Goal: Find specific page/section: Find specific page/section

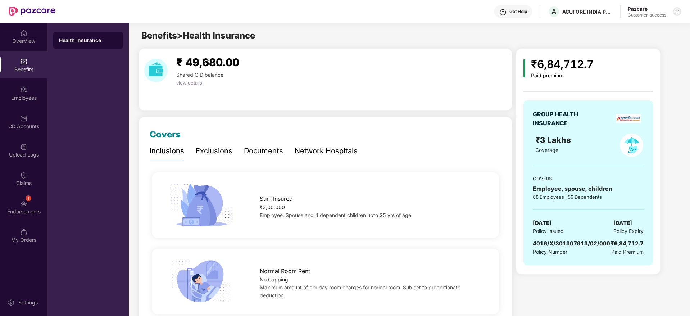
click at [675, 14] on div at bounding box center [677, 11] width 9 height 9
click at [675, 14] on img at bounding box center [677, 12] width 6 height 6
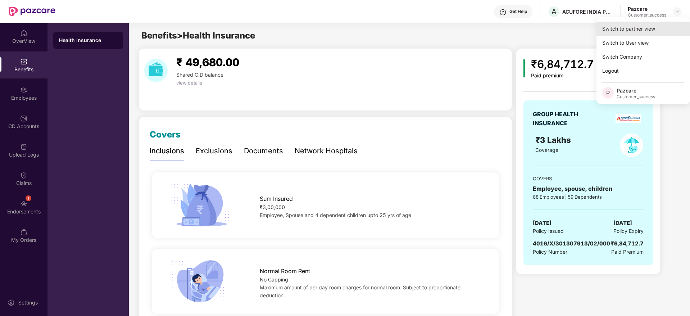
click at [662, 22] on div "Switch to partner view" at bounding box center [643, 29] width 94 height 14
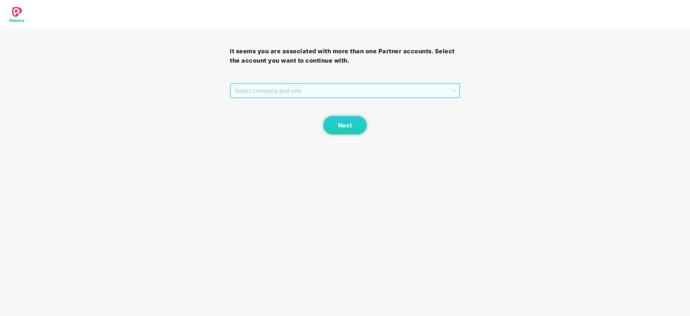
click at [409, 93] on span "Select company and role" at bounding box center [344, 91] width 220 height 14
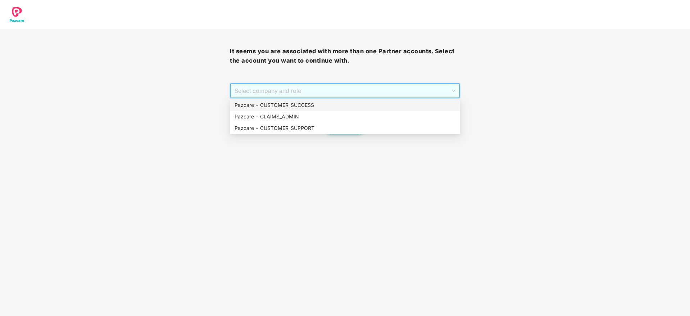
click at [405, 99] on div "Next" at bounding box center [345, 116] width 230 height 36
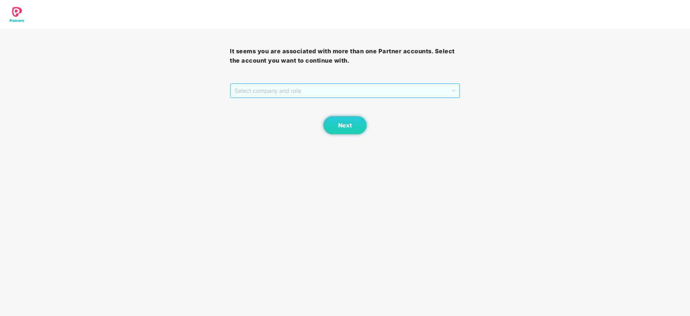
click at [402, 92] on span "Select company and role" at bounding box center [344, 91] width 220 height 14
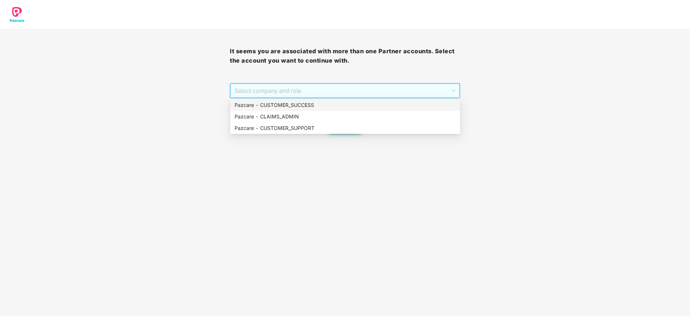
click at [400, 102] on div "Pazcare - CUSTOMER_SUCCESS" at bounding box center [344, 105] width 221 height 8
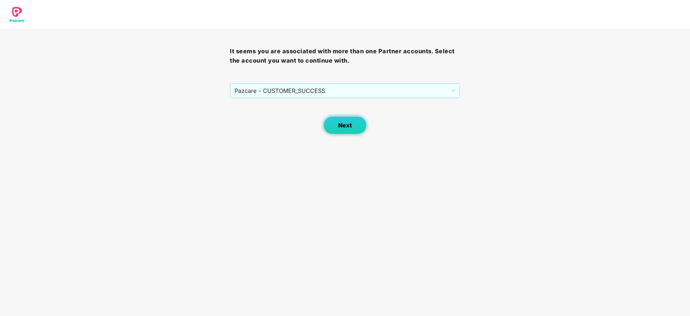
click at [351, 131] on button "Next" at bounding box center [344, 125] width 43 height 18
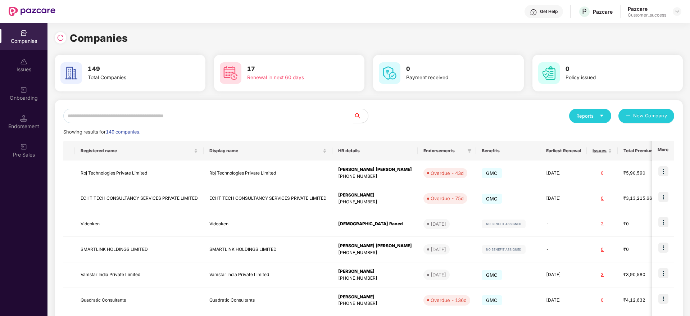
click at [325, 110] on input "text" at bounding box center [208, 116] width 290 height 14
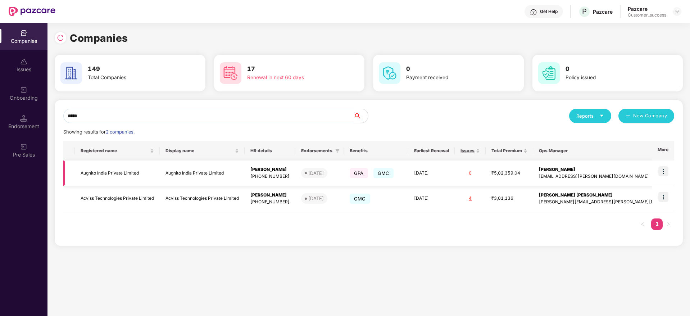
type input "*****"
click at [131, 177] on td "Augnito India Private Limited" at bounding box center [117, 173] width 85 height 26
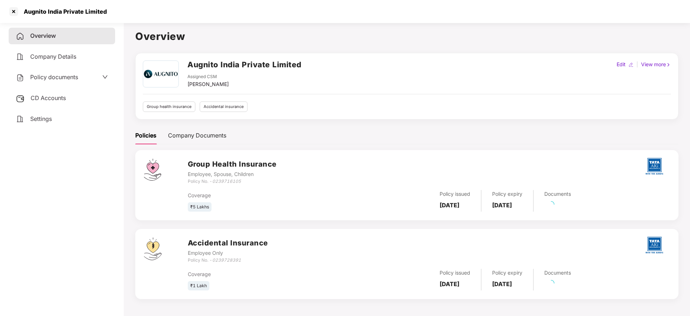
click at [221, 65] on h2 "Augnito India Private Limited" at bounding box center [244, 65] width 114 height 12
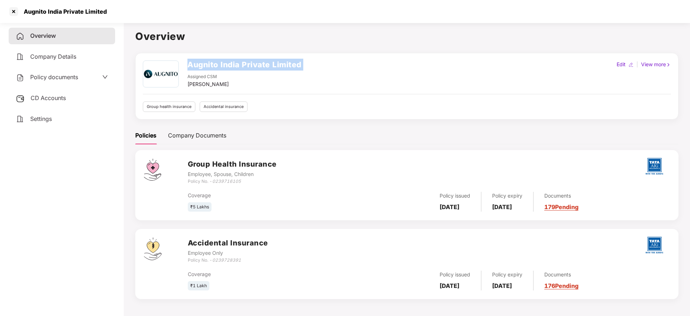
click at [221, 65] on h2 "Augnito India Private Limited" at bounding box center [244, 65] width 114 height 12
copy h2 "Augnito India Private Limited"
click at [86, 12] on div "Augnito India Private Limited" at bounding box center [62, 11] width 87 height 7
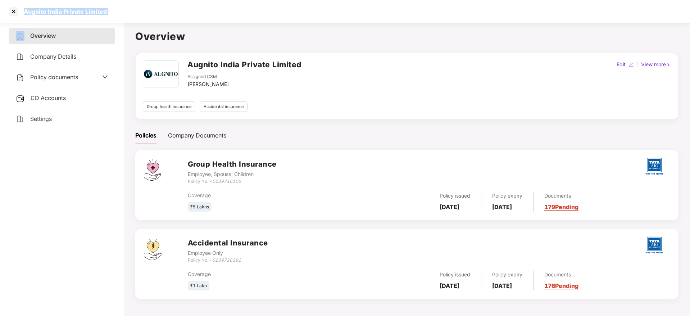
copy div "Augnito India Private Limited"
click at [12, 13] on div at bounding box center [14, 12] width 12 height 12
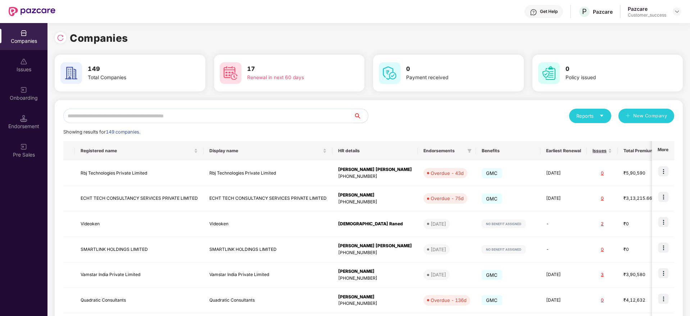
click at [182, 123] on div "Reports New Company Showing results for 149 companies. Registered name Display …" at bounding box center [368, 275] width 611 height 332
click at [184, 119] on input "text" at bounding box center [208, 116] width 290 height 14
paste input "**********"
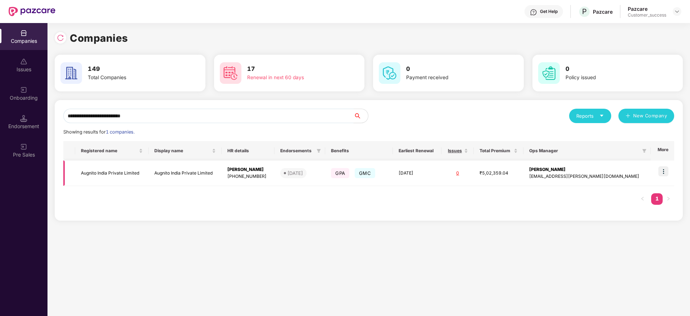
type input "**********"
click at [661, 170] on img at bounding box center [663, 171] width 10 height 10
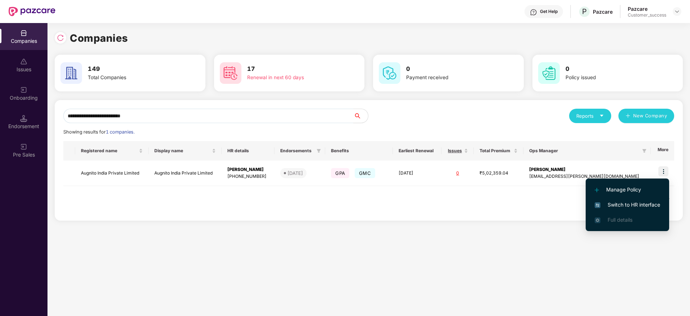
click at [644, 200] on li "Switch to HR interface" at bounding box center [626, 204] width 83 height 15
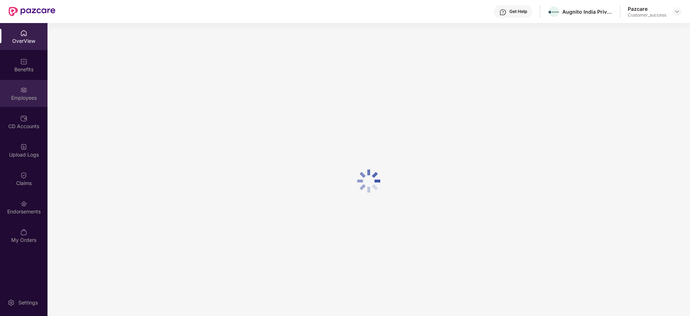
click at [18, 94] on div "Employees" at bounding box center [23, 93] width 47 height 27
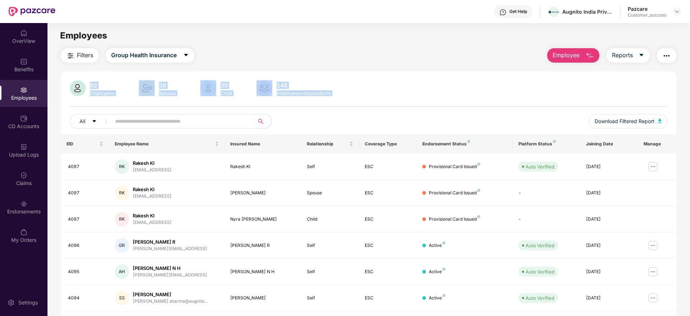
drag, startPoint x: 89, startPoint y: 87, endPoint x: 166, endPoint y: 108, distance: 80.0
click at [166, 108] on div "82 Employees 36 Spouse 30 Child [DEMOGRAPHIC_DATA] Employees+dependents All Dow…" at bounding box center [368, 107] width 615 height 54
click at [674, 12] on img at bounding box center [677, 12] width 6 height 6
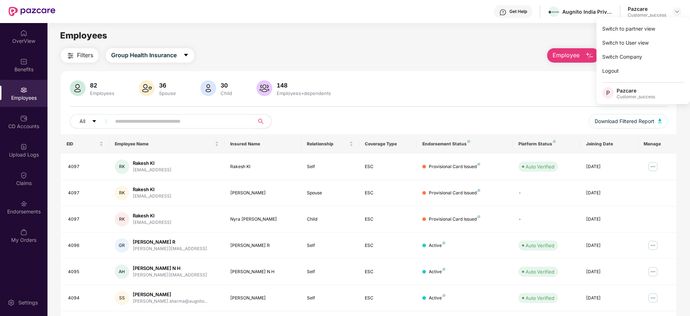
click at [670, 26] on div "Switch to partner view" at bounding box center [643, 29] width 94 height 14
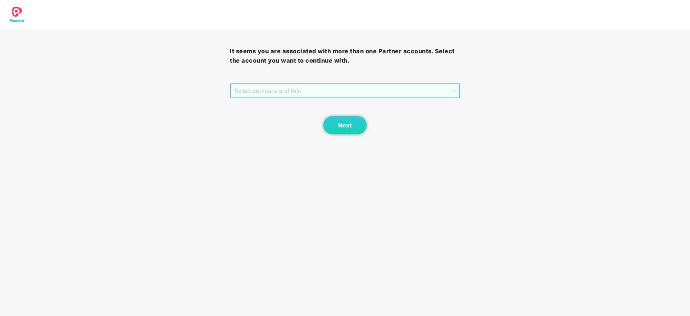
click at [412, 90] on span "Select company and role" at bounding box center [344, 91] width 220 height 14
click at [408, 98] on div "Next" at bounding box center [345, 116] width 230 height 36
click at [392, 87] on span "Select company and role" at bounding box center [344, 91] width 220 height 14
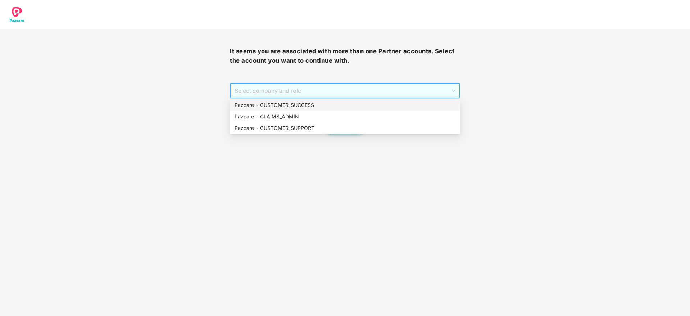
drag, startPoint x: 381, startPoint y: 96, endPoint x: 380, endPoint y: 100, distance: 4.1
click at [381, 97] on div "Select company and role" at bounding box center [344, 90] width 229 height 14
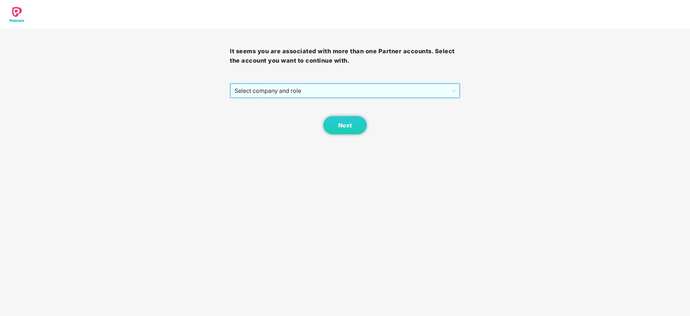
click at [374, 86] on span "Select company and role" at bounding box center [344, 91] width 220 height 14
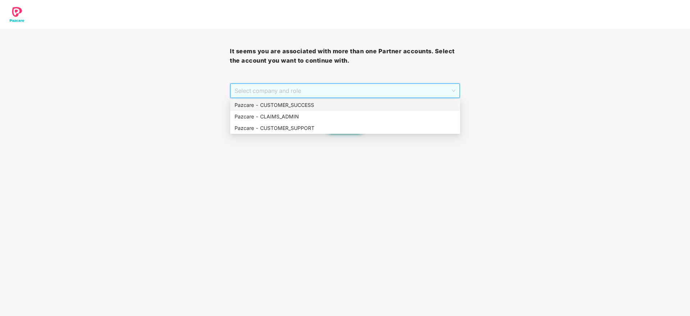
click at [371, 103] on div "Pazcare - CUSTOMER_SUCCESS" at bounding box center [344, 105] width 221 height 8
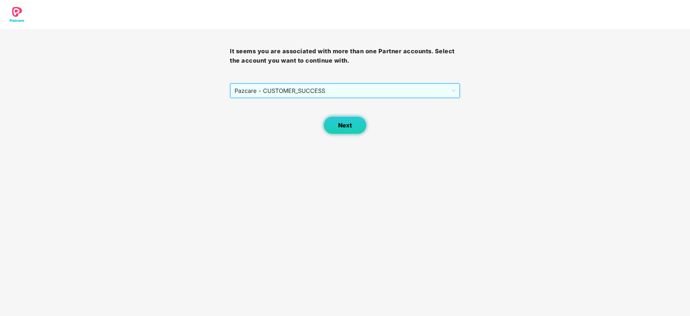
click at [348, 126] on span "Next" at bounding box center [345, 125] width 14 height 7
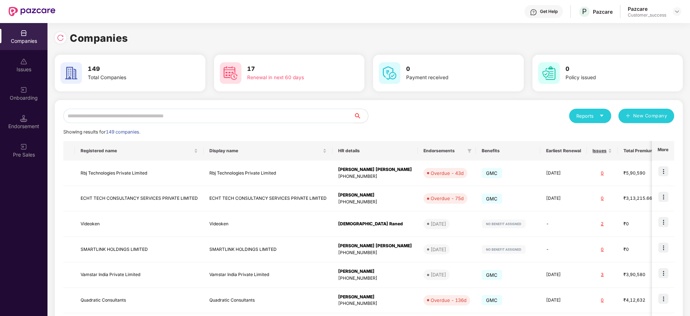
click at [342, 117] on input "text" at bounding box center [208, 116] width 290 height 14
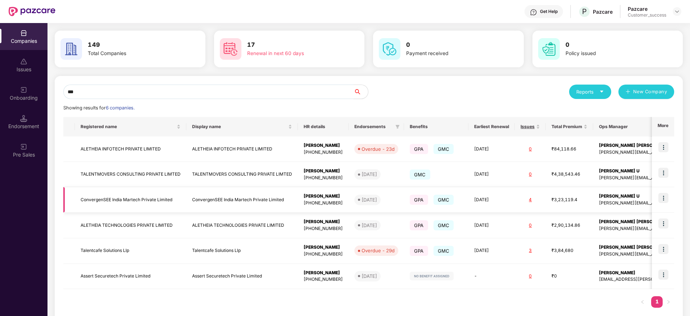
scroll to position [37, 0]
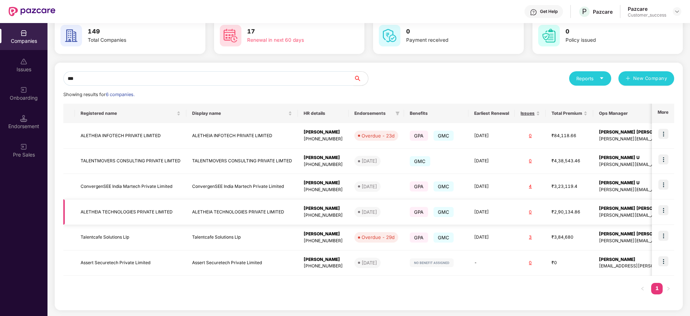
type input "***"
click at [662, 209] on img at bounding box center [663, 210] width 10 height 10
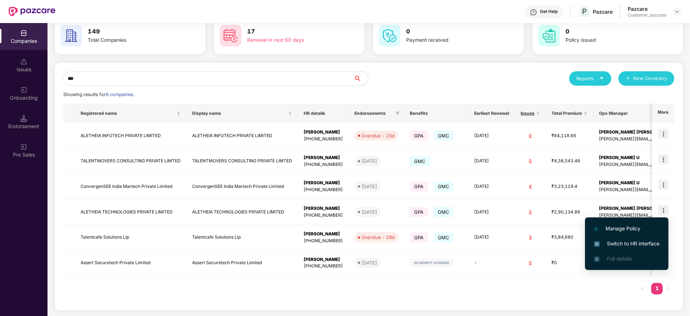
click at [651, 238] on li "Switch to HR interface" at bounding box center [626, 243] width 83 height 15
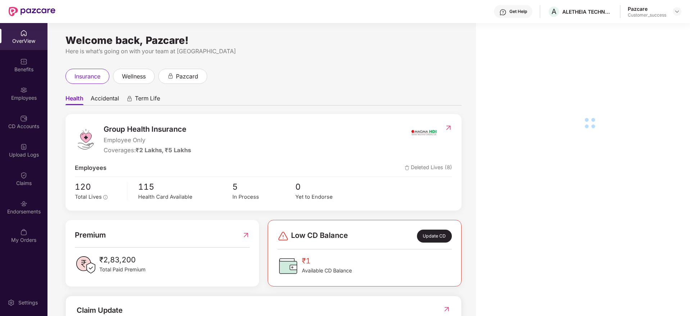
click at [25, 70] on div "Benefits" at bounding box center [23, 69] width 47 height 7
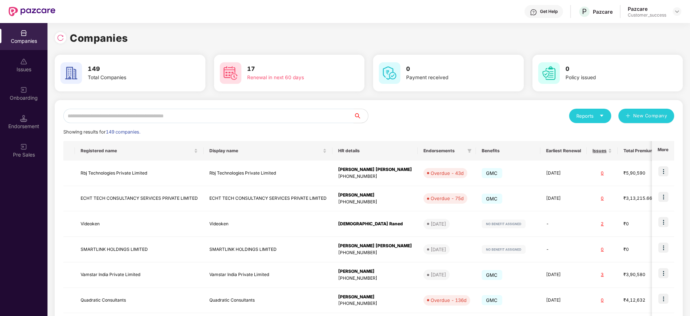
click at [185, 112] on input "text" at bounding box center [208, 116] width 290 height 14
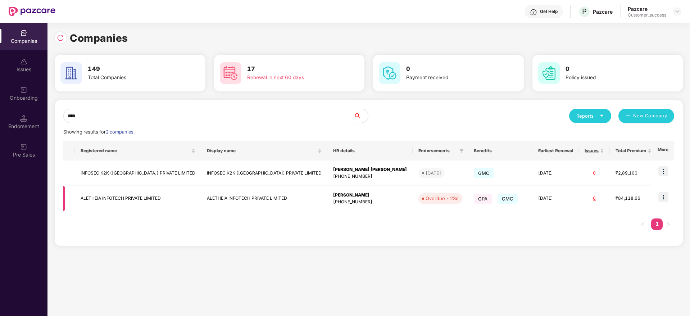
type input "****"
click at [201, 197] on td "ALETHEIA INFOTECH PRIVATE LIMITED" at bounding box center [264, 199] width 126 height 26
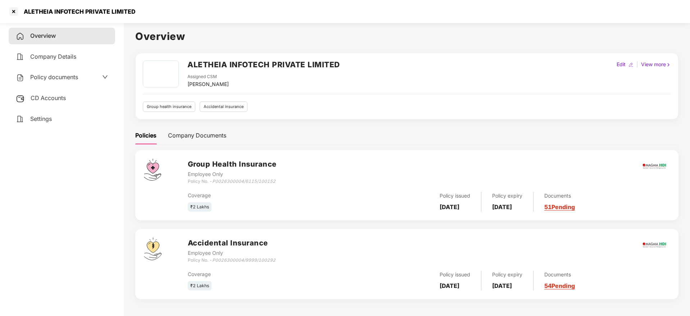
click at [242, 67] on h2 "ALETHEIA INFOTECH PRIVATE LIMITED" at bounding box center [263, 65] width 152 height 12
copy h2 "ALETHEIA INFOTECH PRIVATE LIMITED"
drag, startPoint x: 278, startPoint y: 184, endPoint x: 187, endPoint y: 181, distance: 91.0
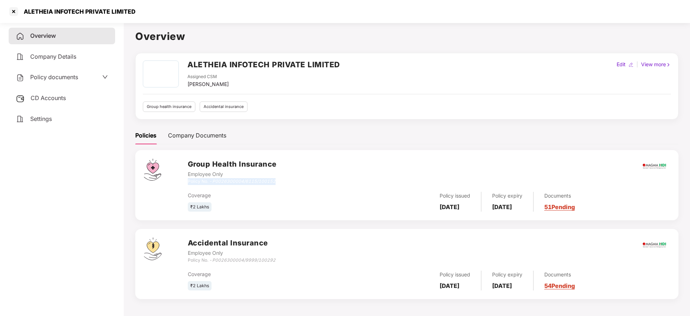
click at [188, 181] on div "Group Health Insurance Employee Only Policy No. - P0026300004/6115/100152" at bounding box center [429, 172] width 482 height 26
copy div "Policy No. - P0026300004/6115/100152"
click at [16, 10] on div at bounding box center [14, 12] width 12 height 12
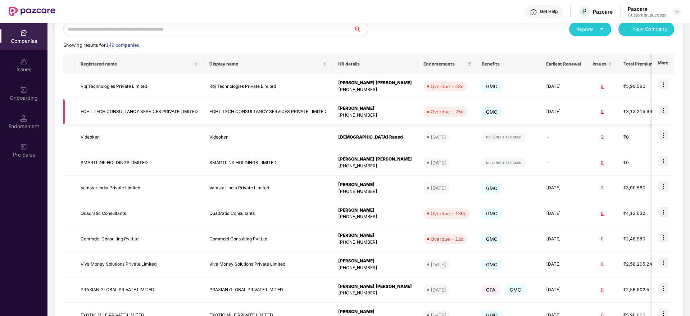
scroll to position [139, 0]
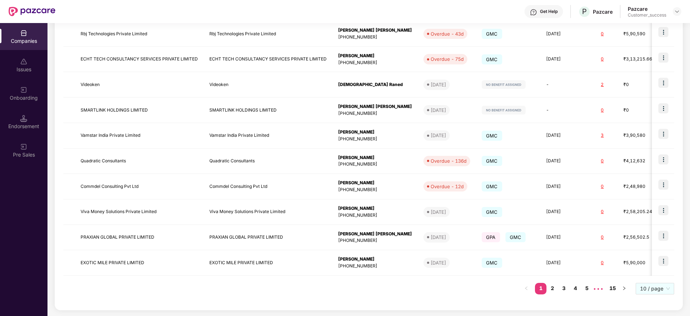
click at [36, 83] on div "Onboarding" at bounding box center [23, 93] width 47 height 27
